Goal: Find specific page/section: Find specific page/section

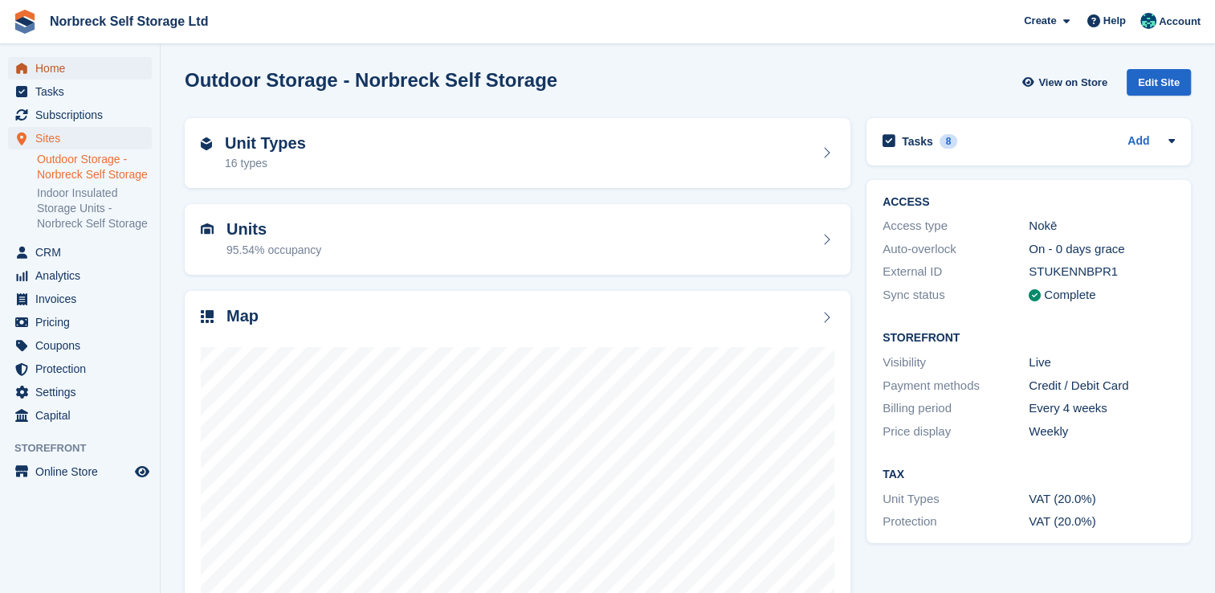
click at [52, 72] on span "Home" at bounding box center [83, 68] width 96 height 22
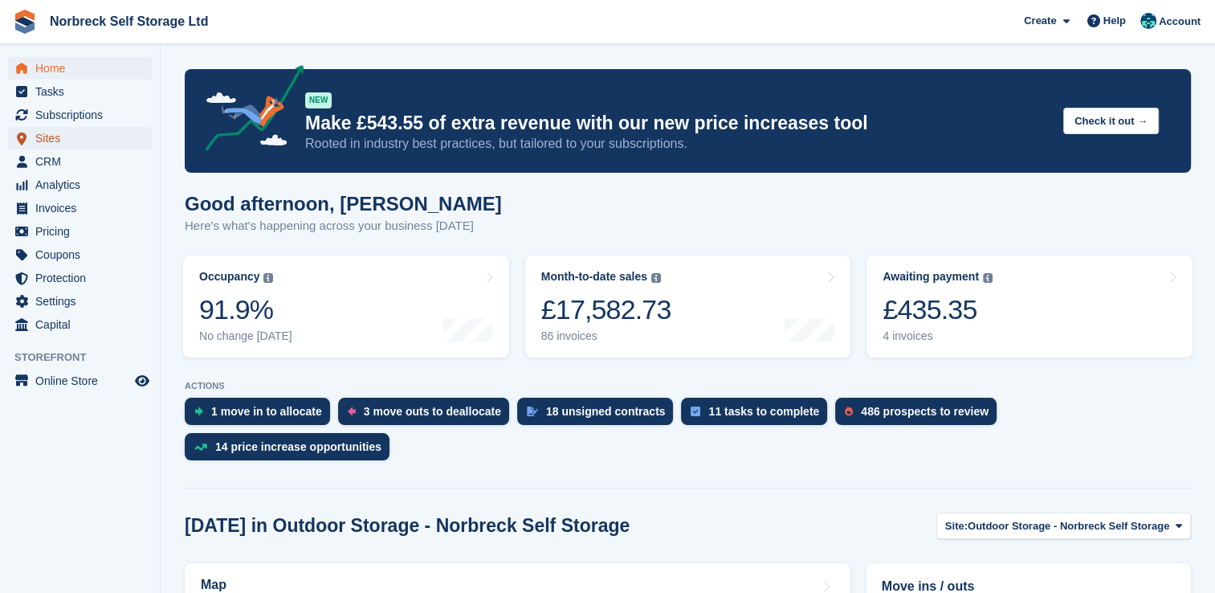
click at [59, 140] on span "Sites" at bounding box center [83, 138] width 96 height 22
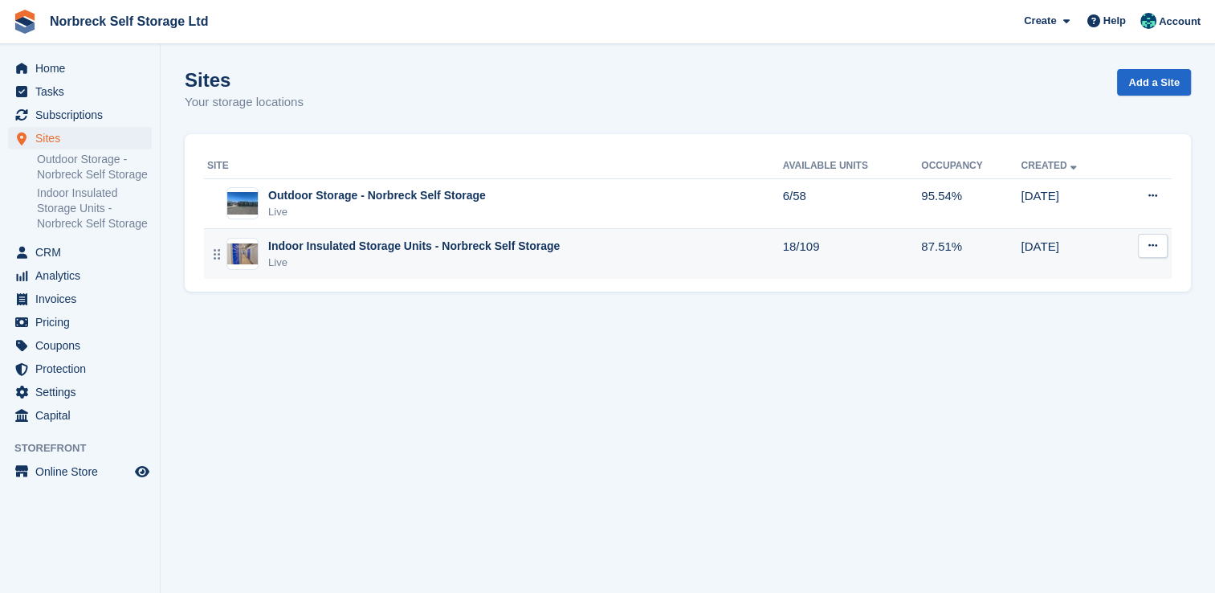
click at [479, 261] on div "Live" at bounding box center [413, 263] width 291 height 16
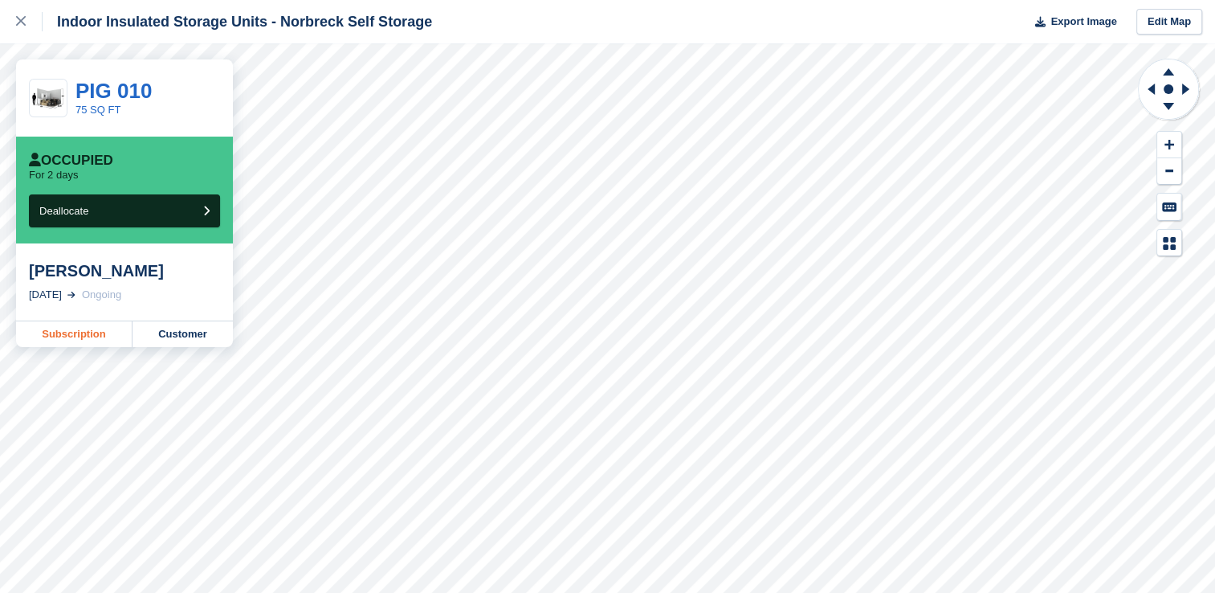
click at [82, 336] on link "Subscription" at bounding box center [74, 334] width 116 height 26
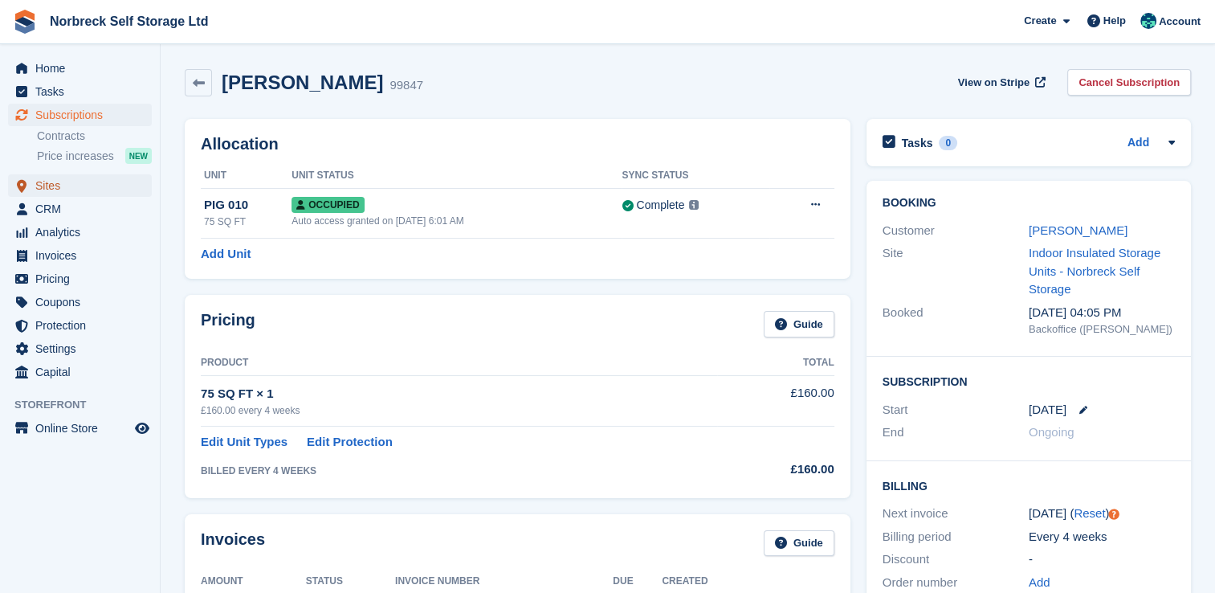
click at [59, 182] on span "Sites" at bounding box center [83, 185] width 96 height 22
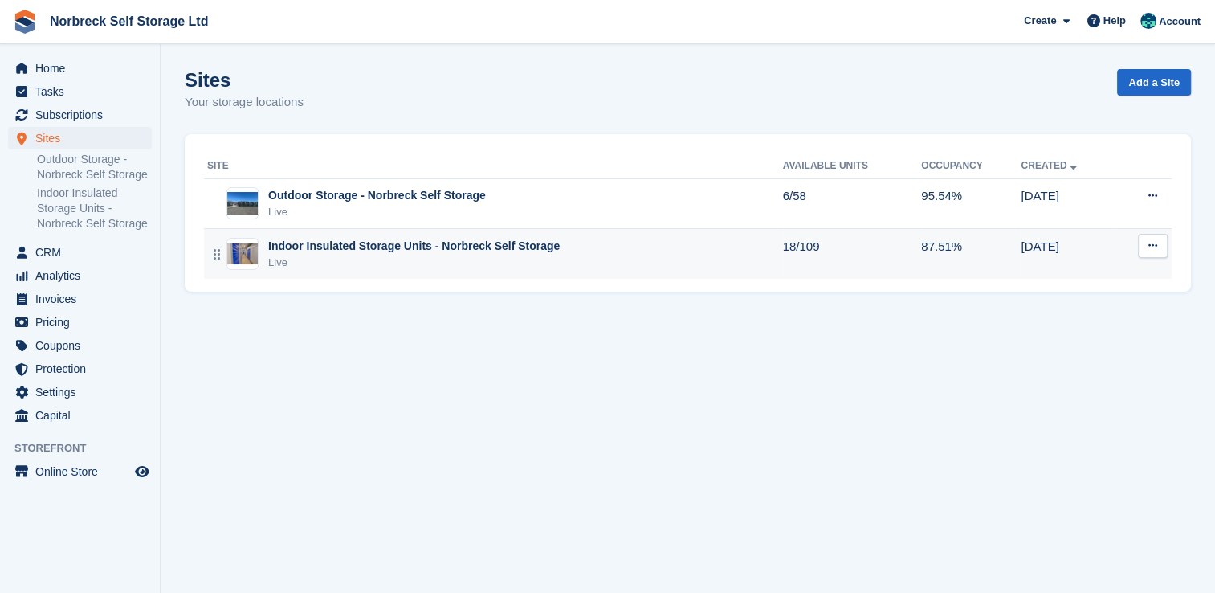
click at [378, 252] on div "Indoor Insulated Storage Units - Norbreck Self Storage" at bounding box center [413, 246] width 291 height 17
